Goal: Transaction & Acquisition: Obtain resource

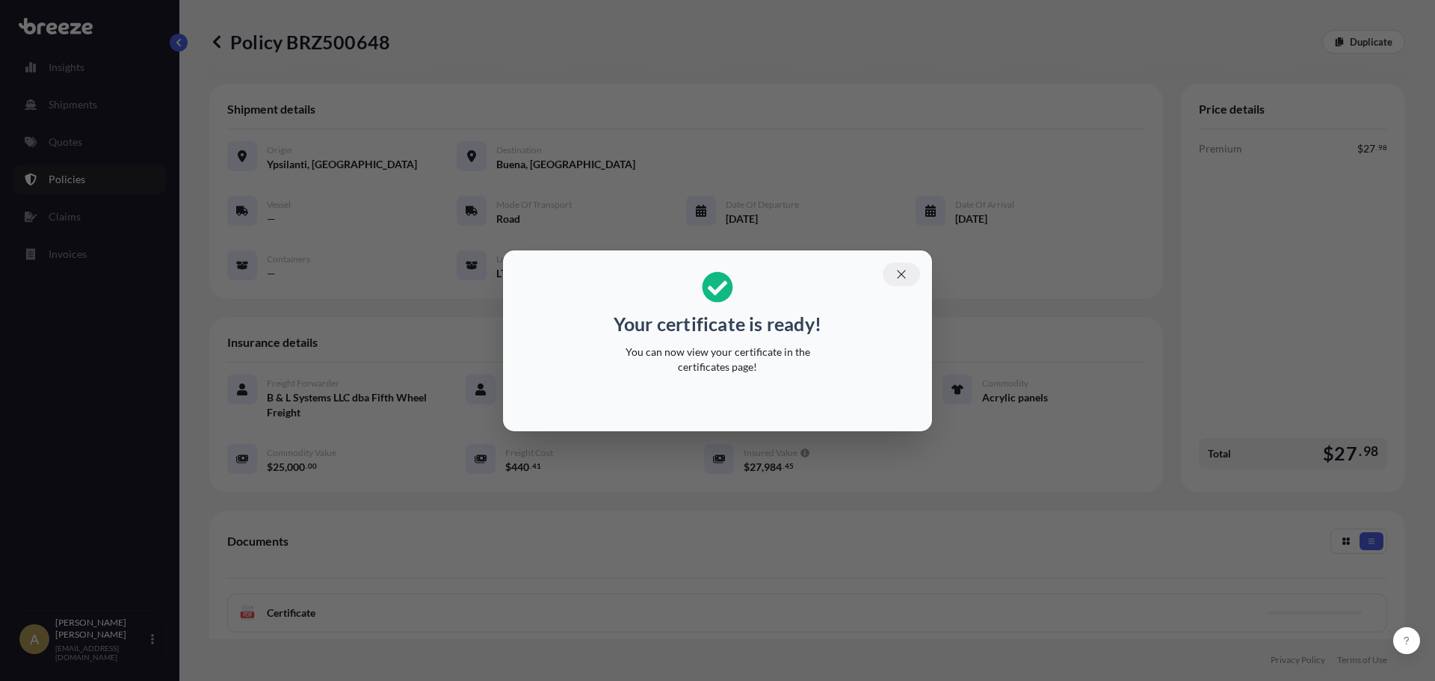
click at [903, 276] on icon "button" at bounding box center [901, 274] width 8 height 8
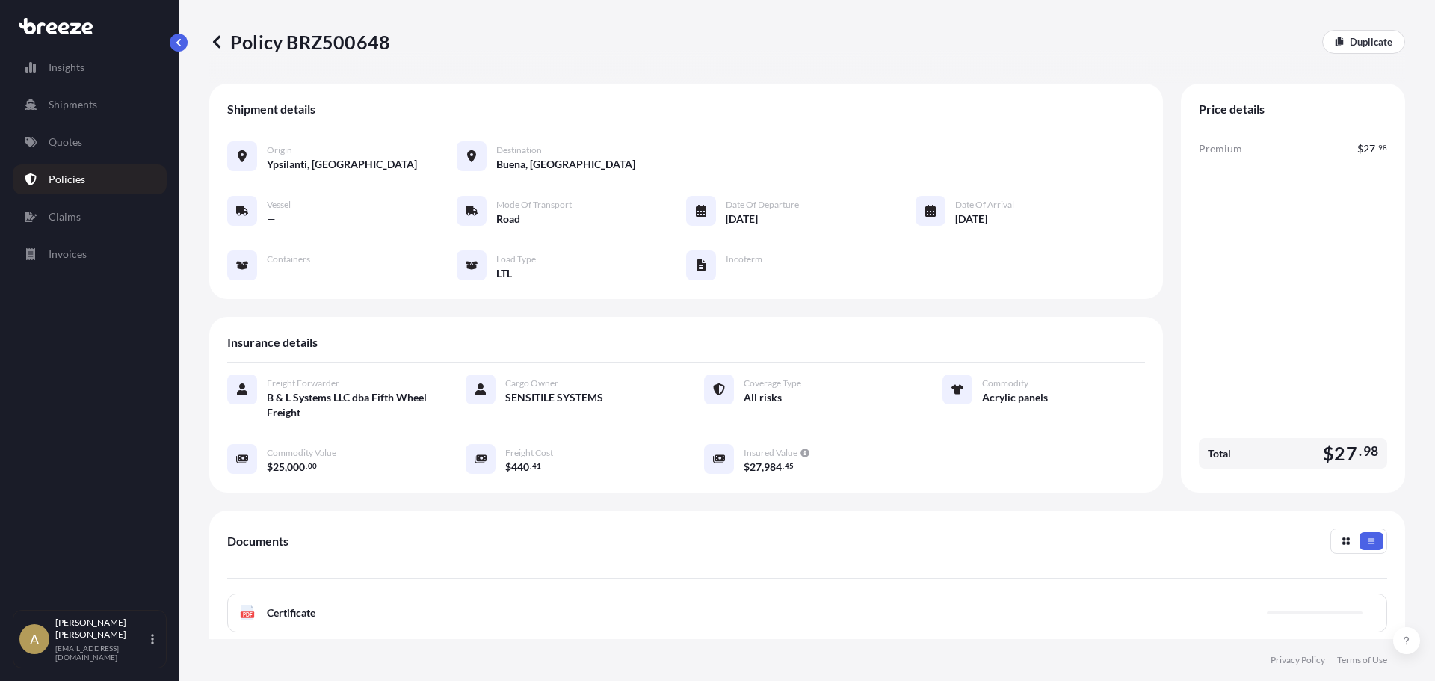
click at [74, 141] on p "Quotes" at bounding box center [66, 141] width 34 height 15
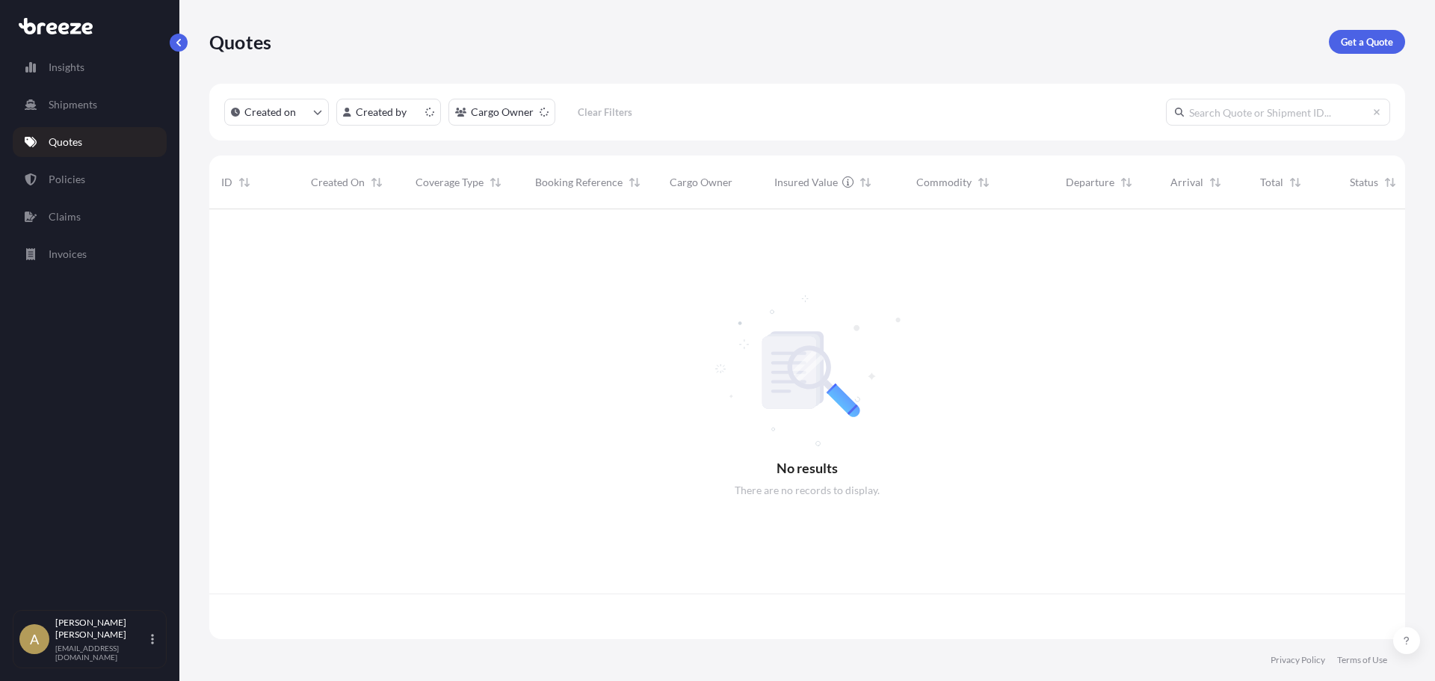
scroll to position [427, 1184]
click at [1372, 46] on p "Get a Quote" at bounding box center [1366, 41] width 52 height 15
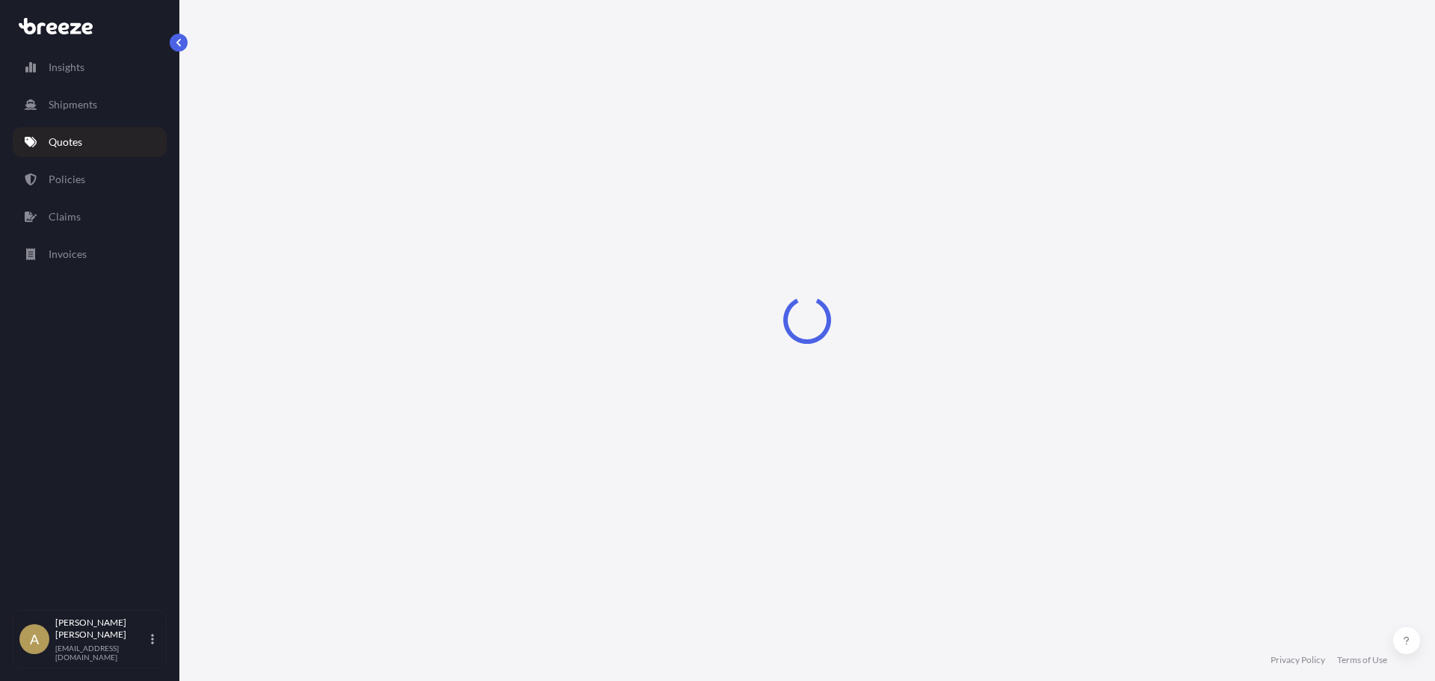
select select "Sea"
select select "1"
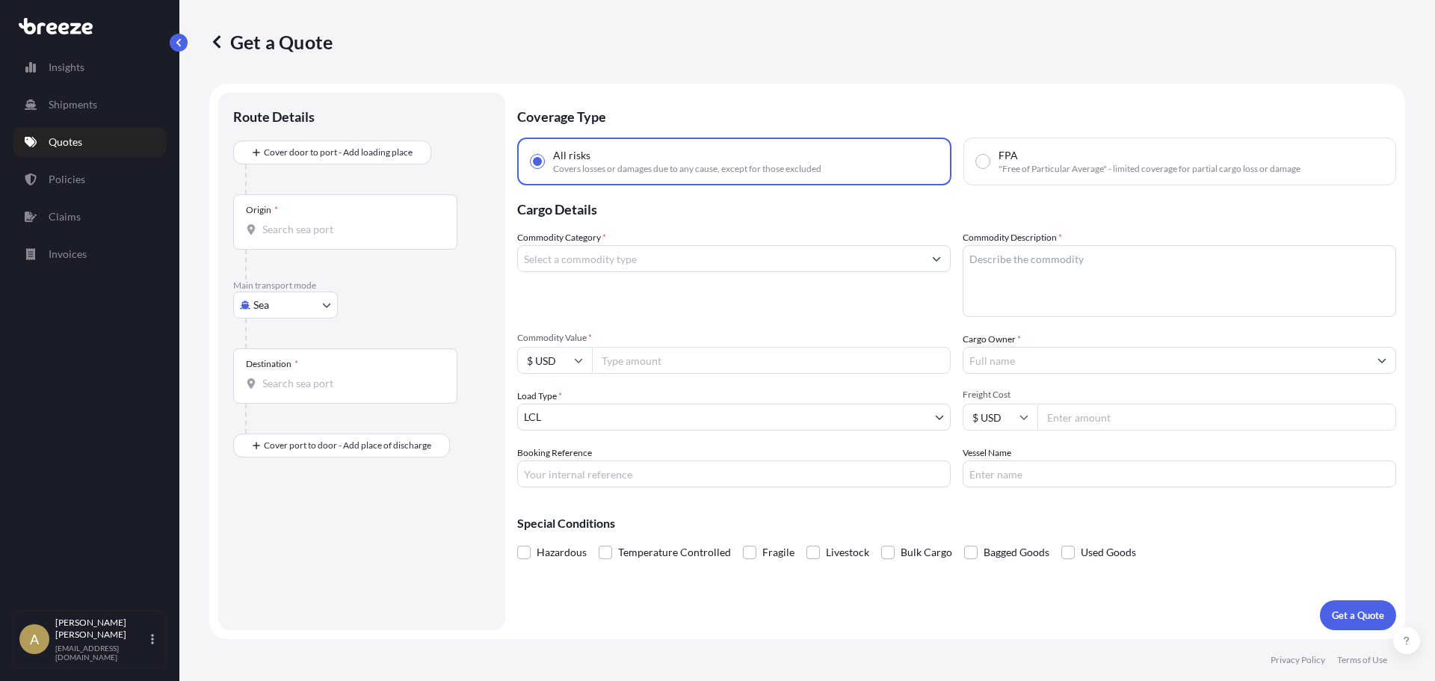
click at [250, 304] on body "Insights Shipments Quotes Policies Claims Invoices A [PERSON_NAME] [PERSON_NAME…" at bounding box center [717, 340] width 1435 height 681
click at [280, 394] on span "Road" at bounding box center [273, 397] width 24 height 15
select select "Road"
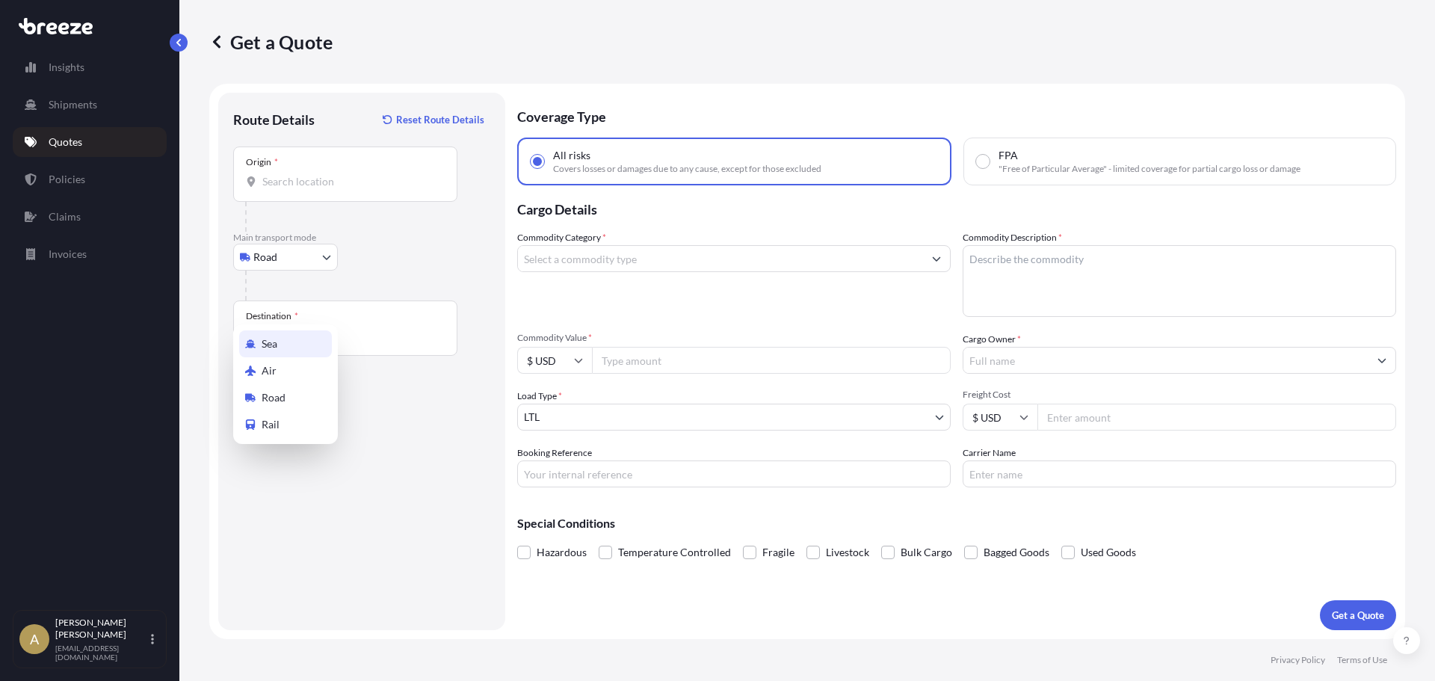
click at [297, 233] on p "Main transport mode" at bounding box center [361, 238] width 257 height 12
click at [325, 180] on input "Origin *" at bounding box center [350, 181] width 176 height 15
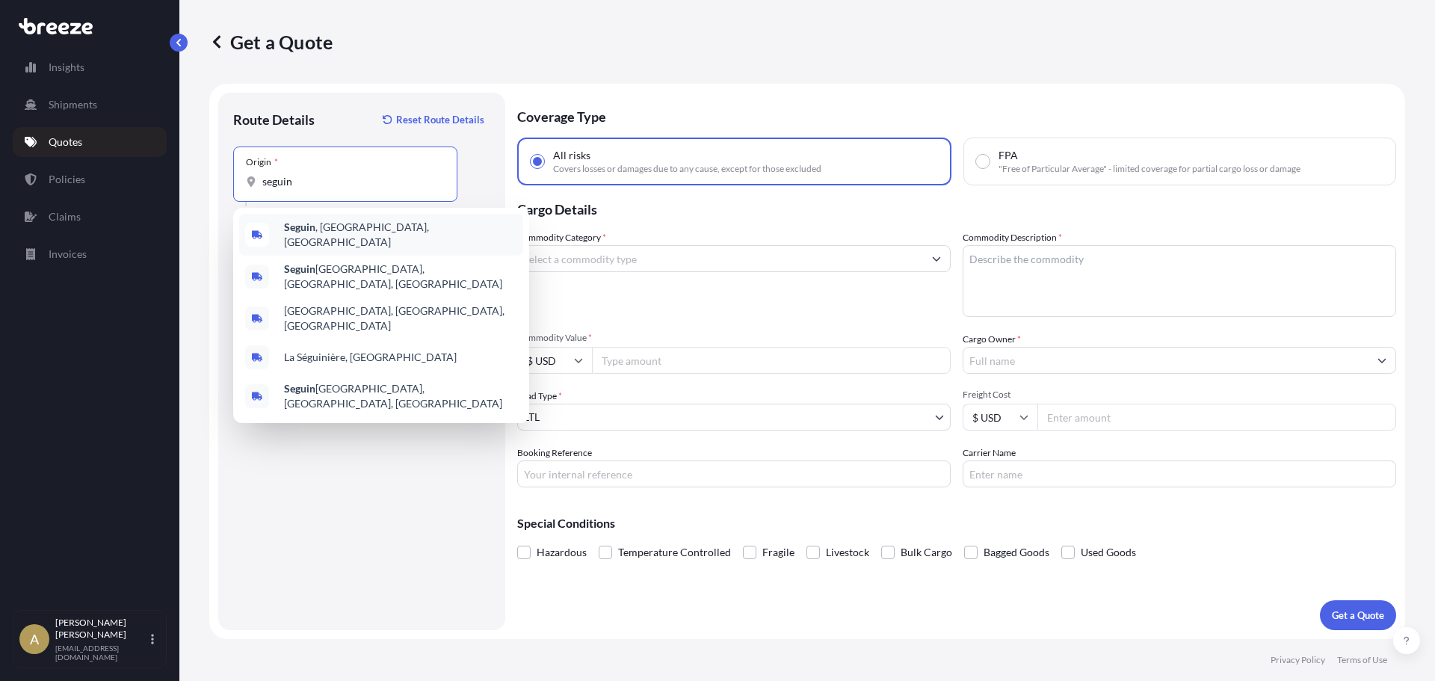
click at [337, 225] on span "[GEOGRAPHIC_DATA] , [GEOGRAPHIC_DATA], [GEOGRAPHIC_DATA]" at bounding box center [400, 235] width 233 height 30
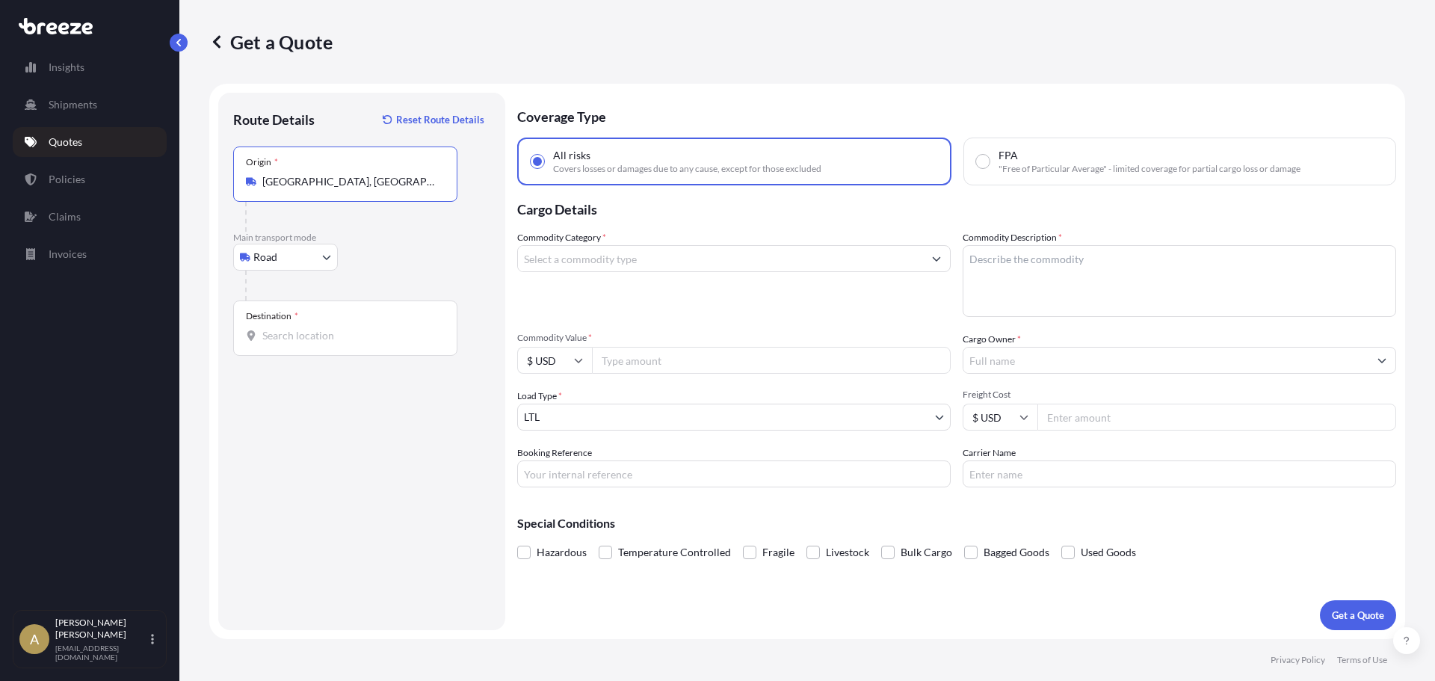
type input "[GEOGRAPHIC_DATA], [GEOGRAPHIC_DATA], [GEOGRAPHIC_DATA]"
click at [307, 340] on input "Destination *" at bounding box center [350, 335] width 176 height 15
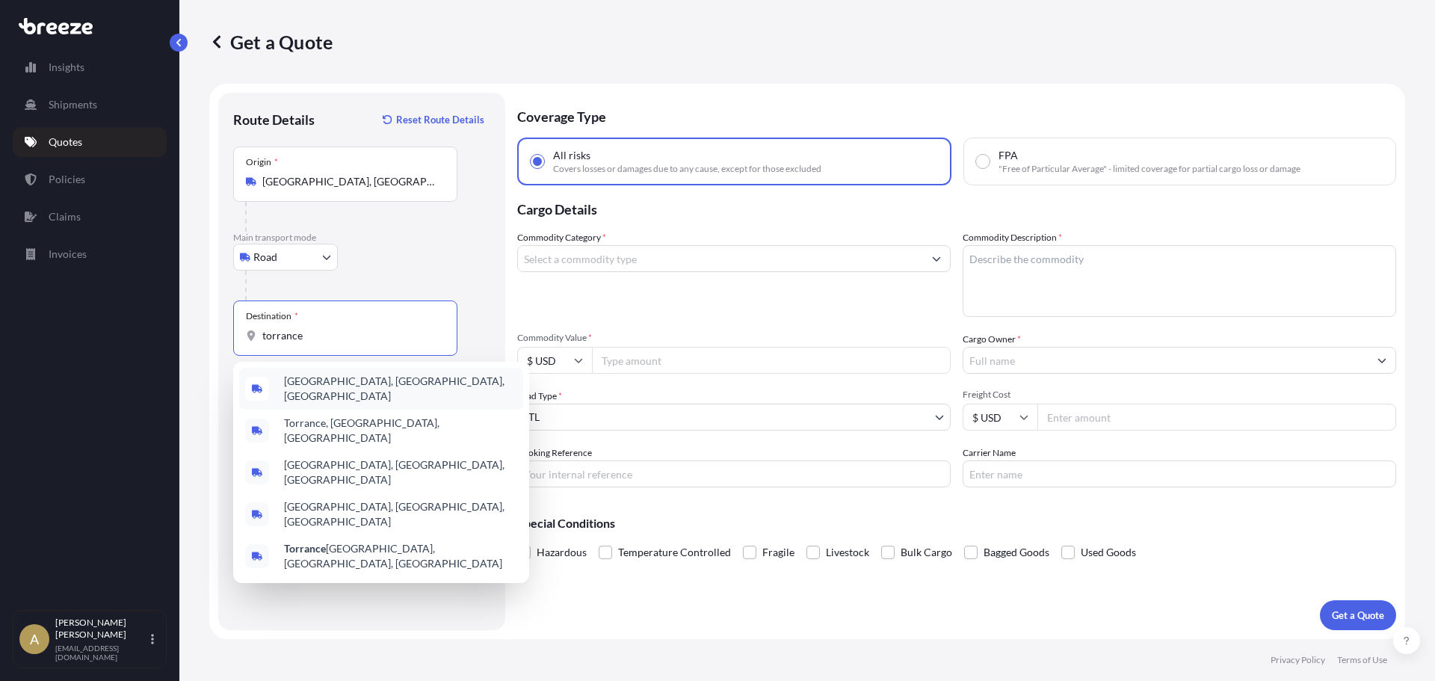
click at [340, 390] on span "[GEOGRAPHIC_DATA], [GEOGRAPHIC_DATA], [GEOGRAPHIC_DATA]" at bounding box center [400, 389] width 233 height 30
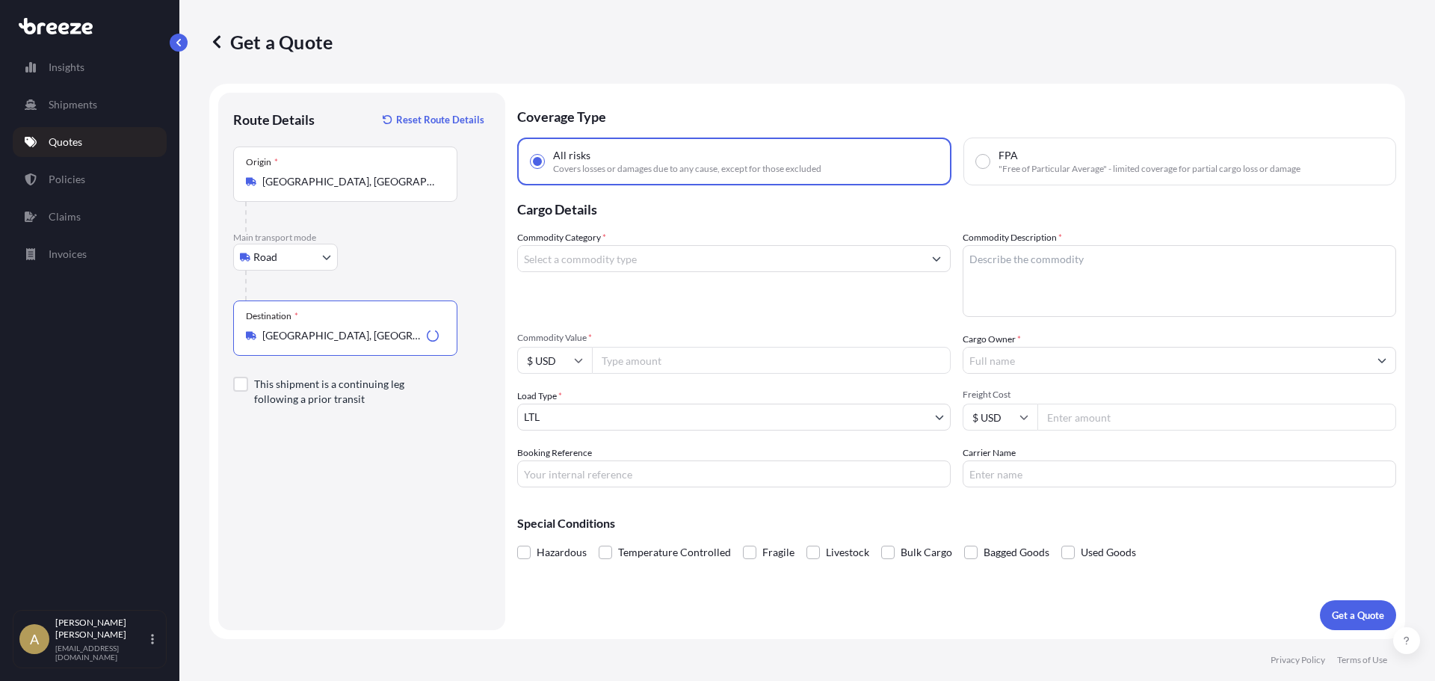
type input "[GEOGRAPHIC_DATA], [GEOGRAPHIC_DATA], [GEOGRAPHIC_DATA]"
click at [582, 258] on input "Commodity Category *" at bounding box center [720, 258] width 405 height 27
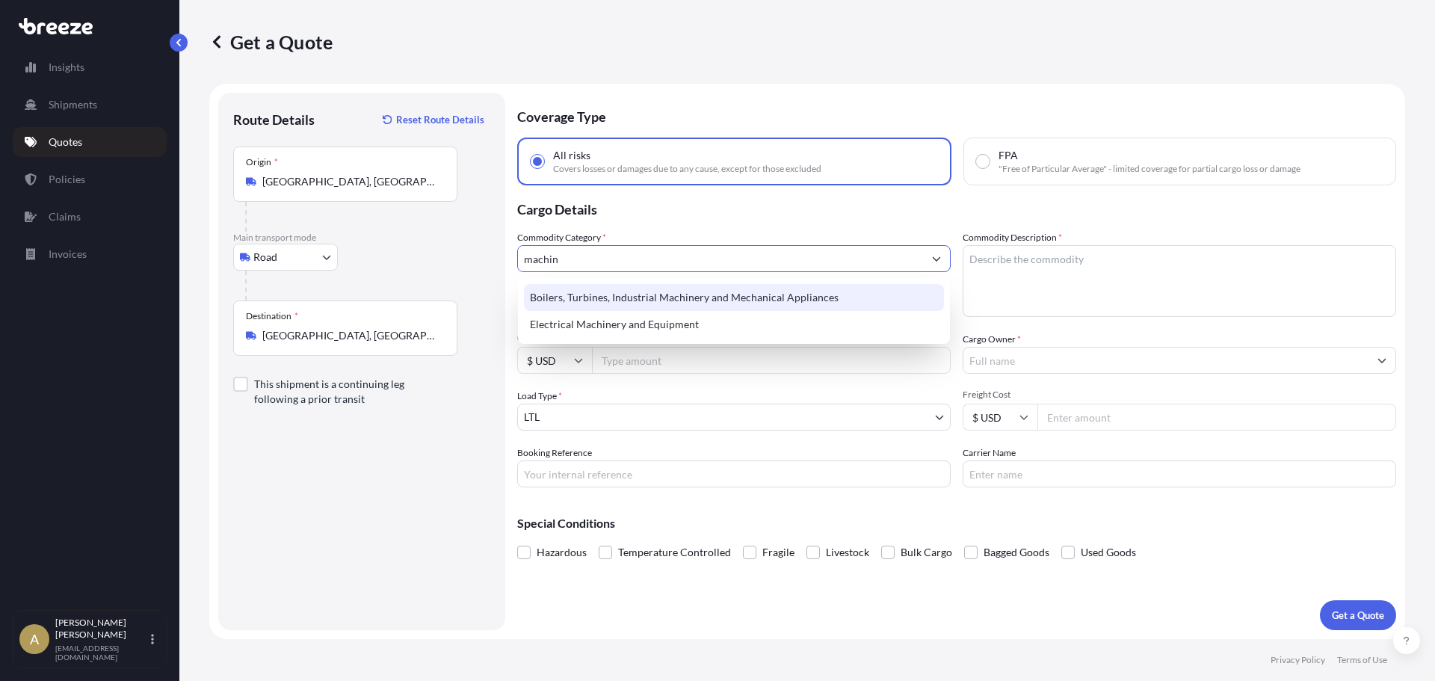
click at [607, 291] on div "Boilers, Turbines, Industrial Machinery and Mechanical Appliances" at bounding box center [734, 297] width 420 height 27
type input "Boilers, Turbines, Industrial Machinery and Mechanical Appliances"
click at [1090, 286] on textarea "Commodity Description *" at bounding box center [1178, 281] width 433 height 72
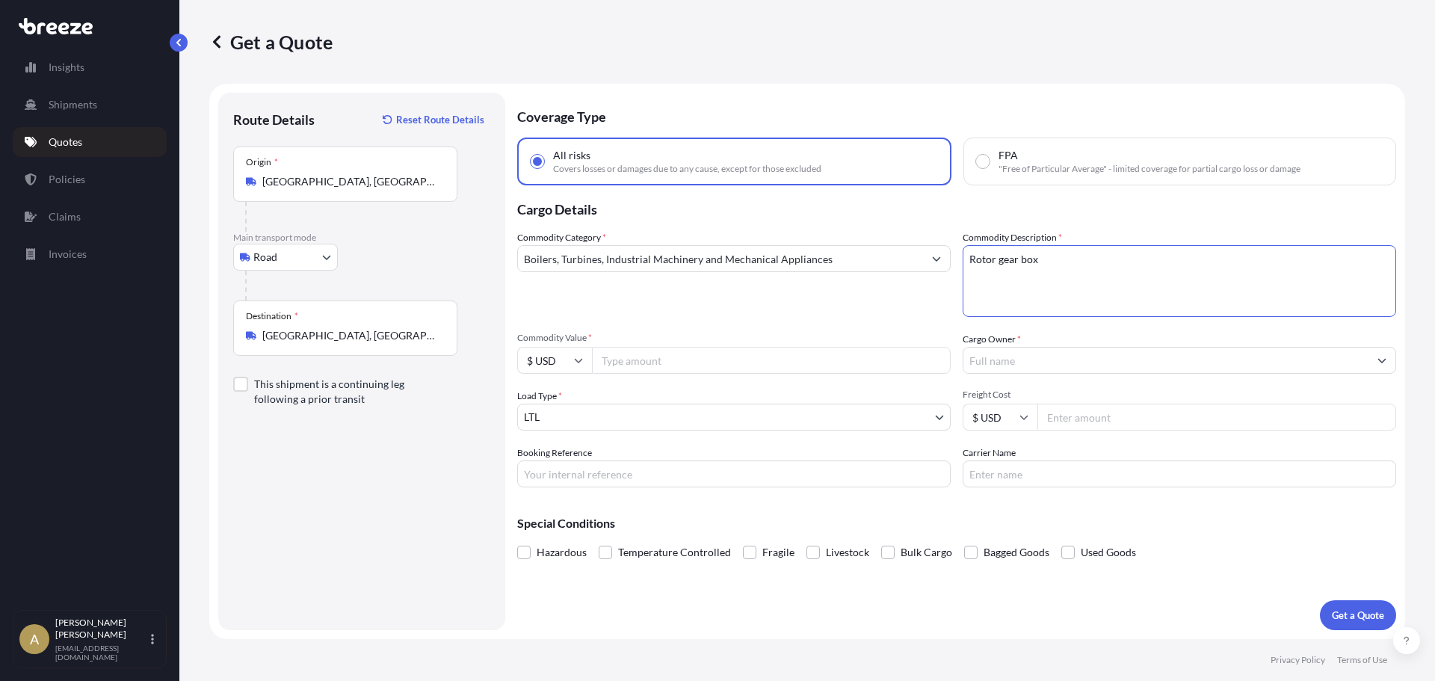
type textarea "Rotor gear box"
click at [1060, 353] on input "Cargo Owner *" at bounding box center [1165, 360] width 405 height 27
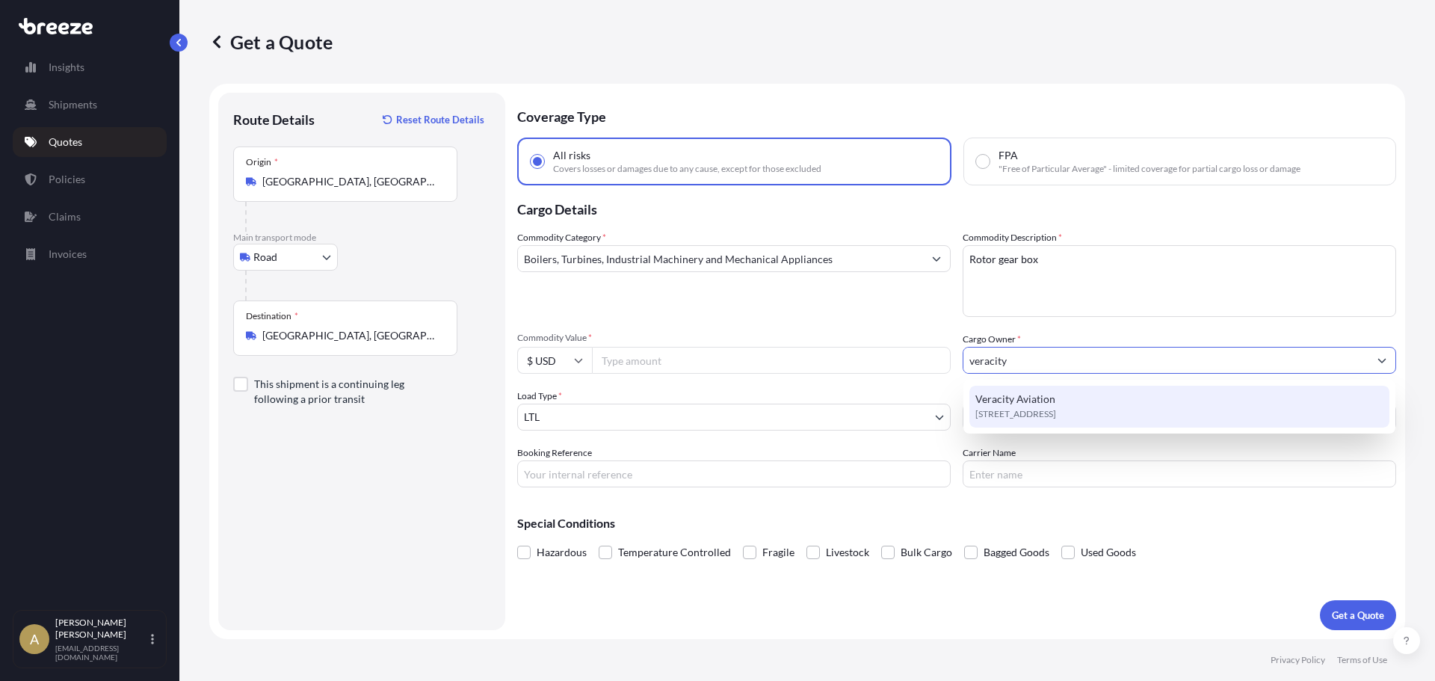
click at [1094, 401] on div "Veracity Aviation [STREET_ADDRESS]" at bounding box center [1179, 407] width 420 height 42
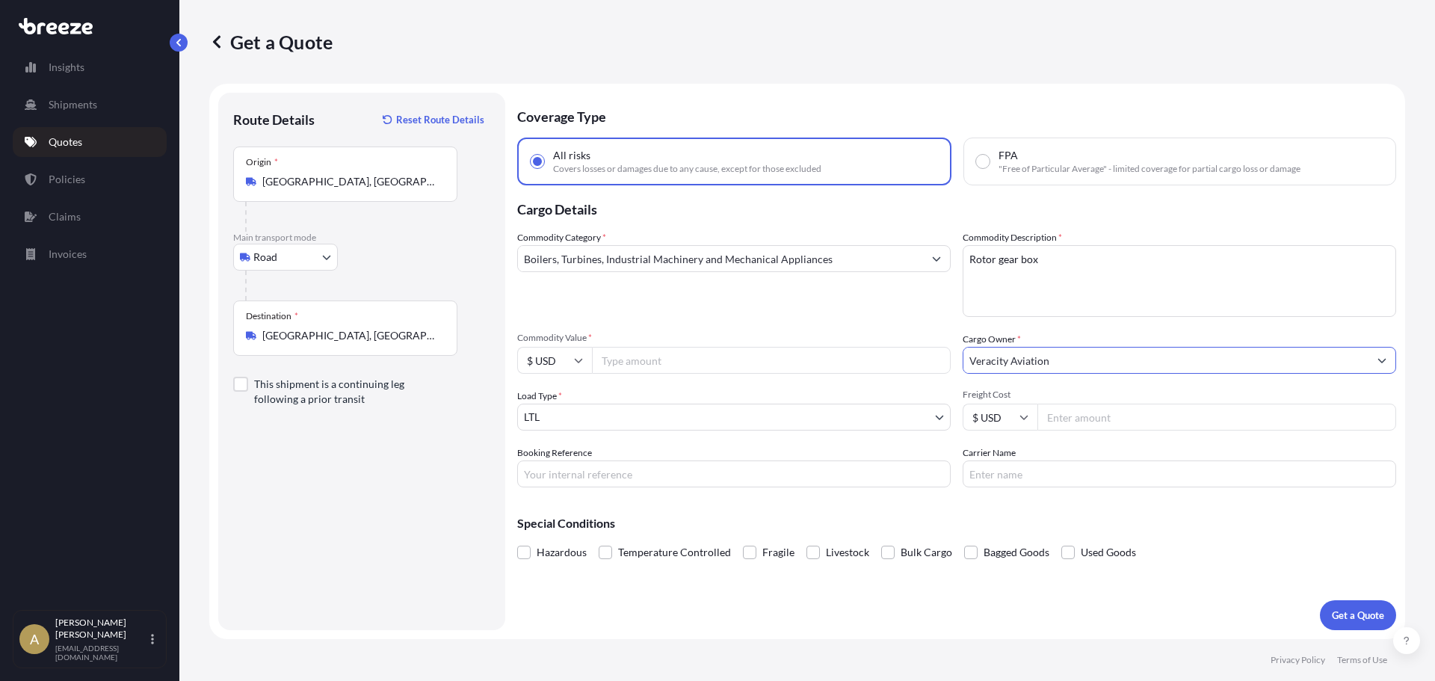
type input "Veracity Aviation"
click at [1107, 419] on input "Freight Cost" at bounding box center [1216, 416] width 359 height 27
type input "404.9"
click at [670, 348] on input "Commodity Value *" at bounding box center [771, 360] width 359 height 27
type input "9100"
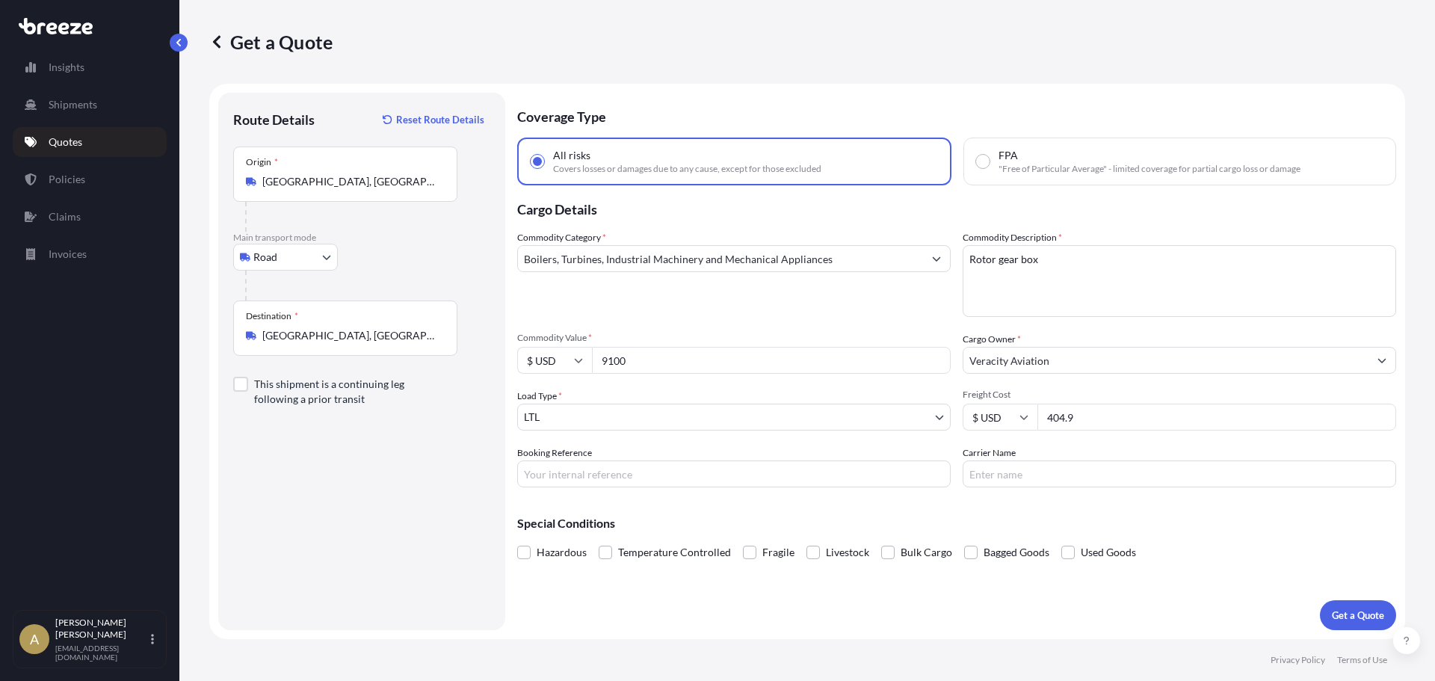
click at [727, 288] on div "Commodity Category * Boilers, Turbines, Industrial Machinery and Mechanical App…" at bounding box center [733, 273] width 433 height 87
click at [1345, 618] on p "Get a Quote" at bounding box center [1357, 614] width 52 height 15
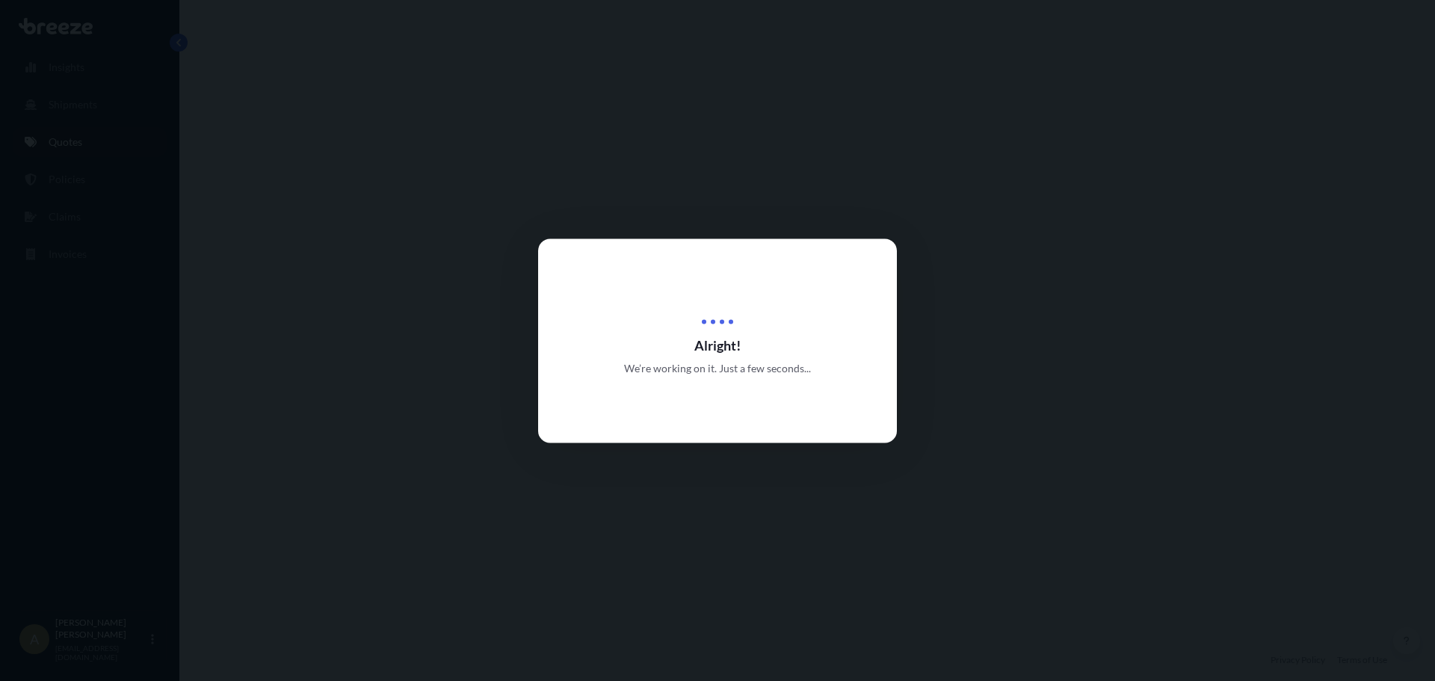
select select "Road"
select select "1"
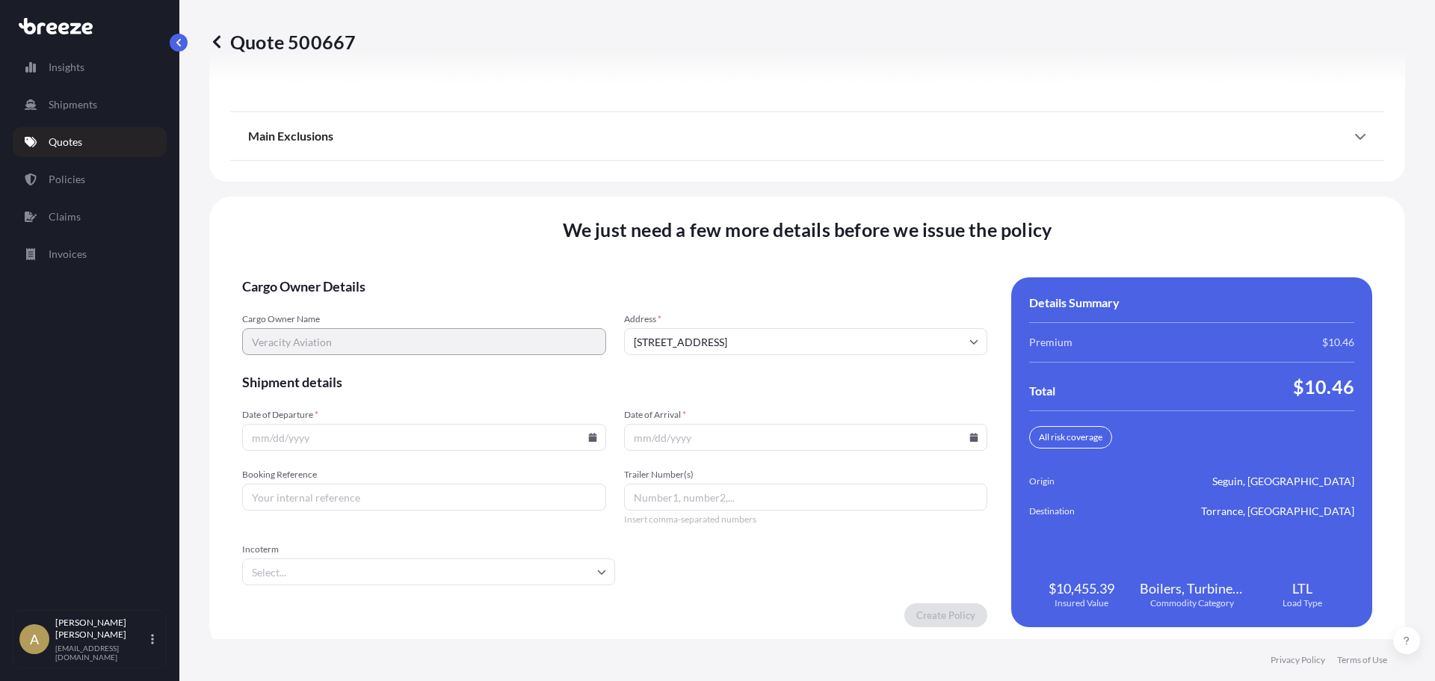
scroll to position [1928, 0]
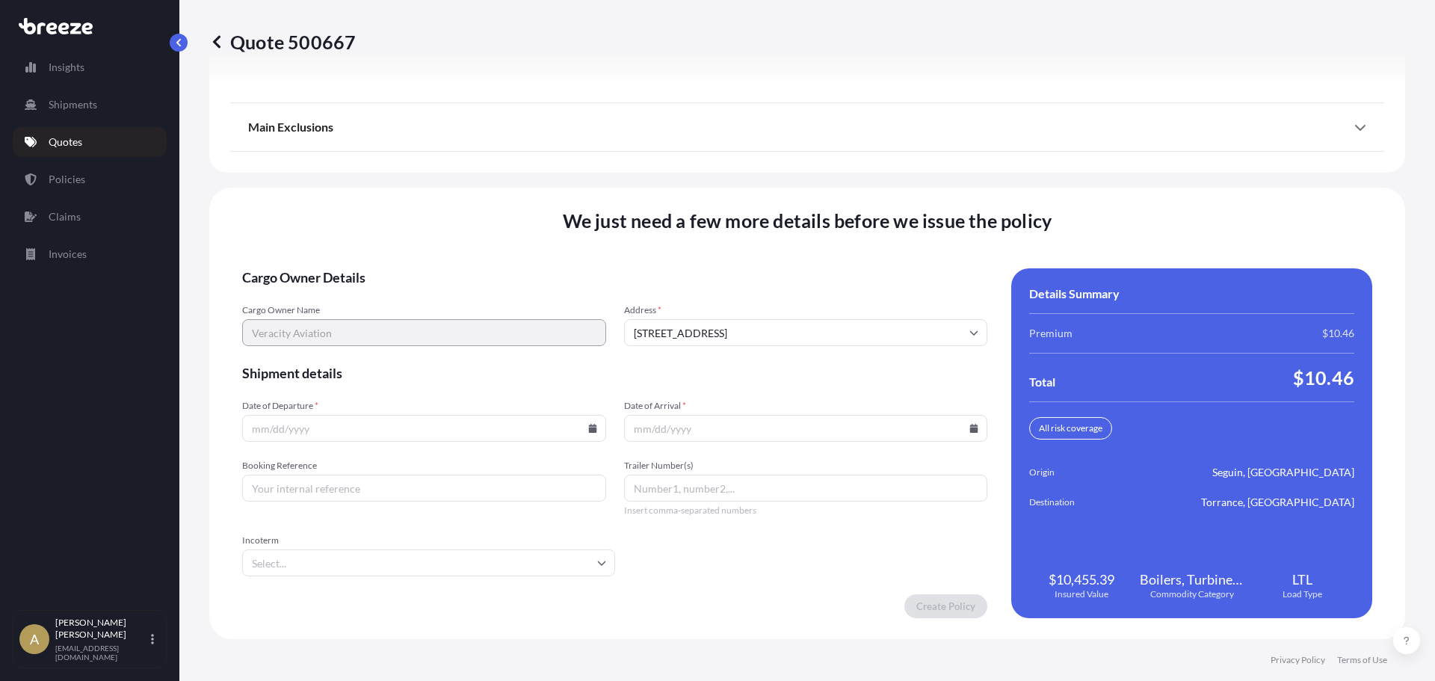
click at [588, 429] on icon at bounding box center [592, 428] width 8 height 9
click at [318, 268] on button "6" at bounding box center [318, 267] width 24 height 24
type input "[DATE]"
click at [970, 430] on icon at bounding box center [974, 428] width 8 height 9
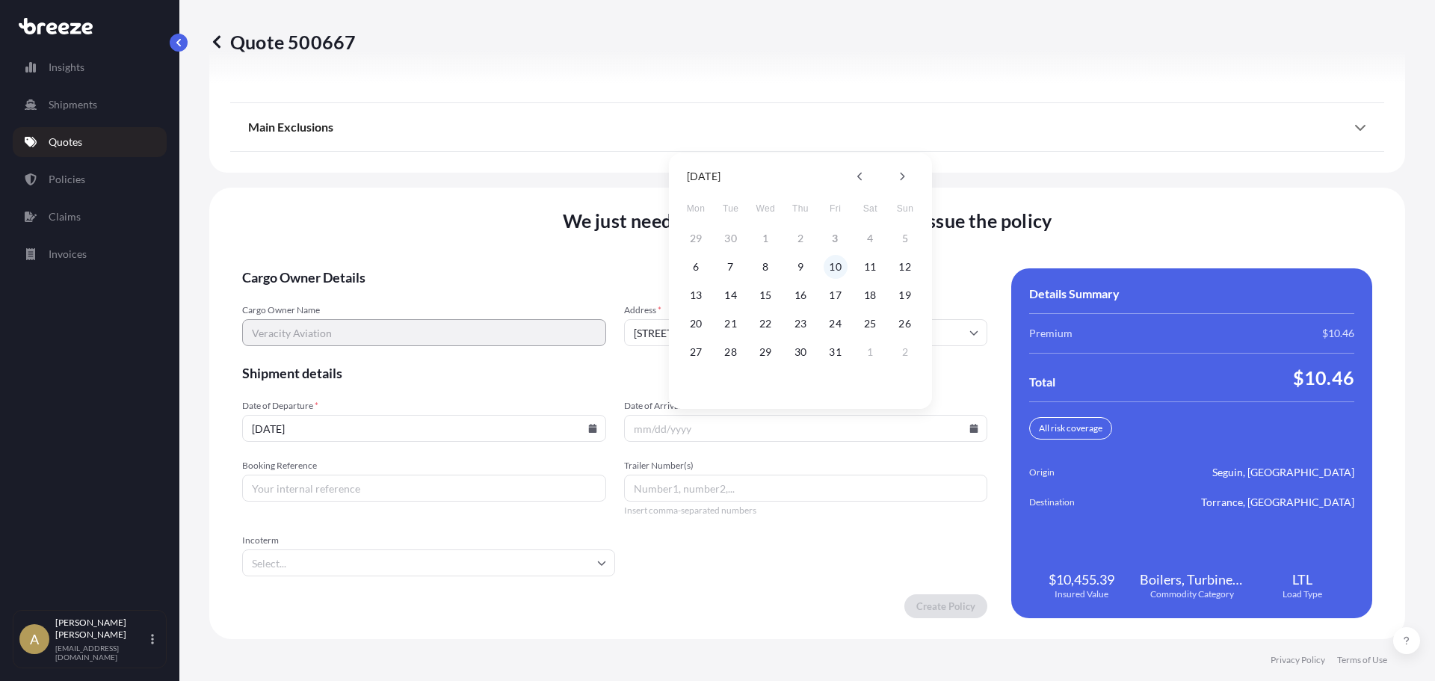
click at [828, 273] on button "10" at bounding box center [835, 267] width 24 height 24
type input "[DATE]"
